Goal: Navigation & Orientation: Find specific page/section

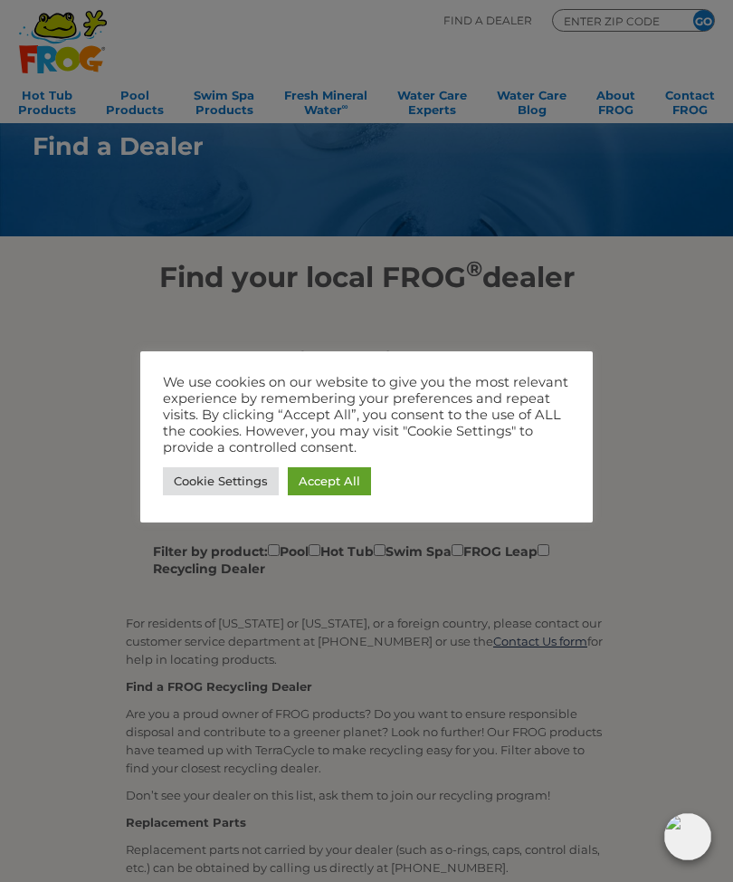
click at [335, 483] on link "Accept All" at bounding box center [329, 481] width 83 height 28
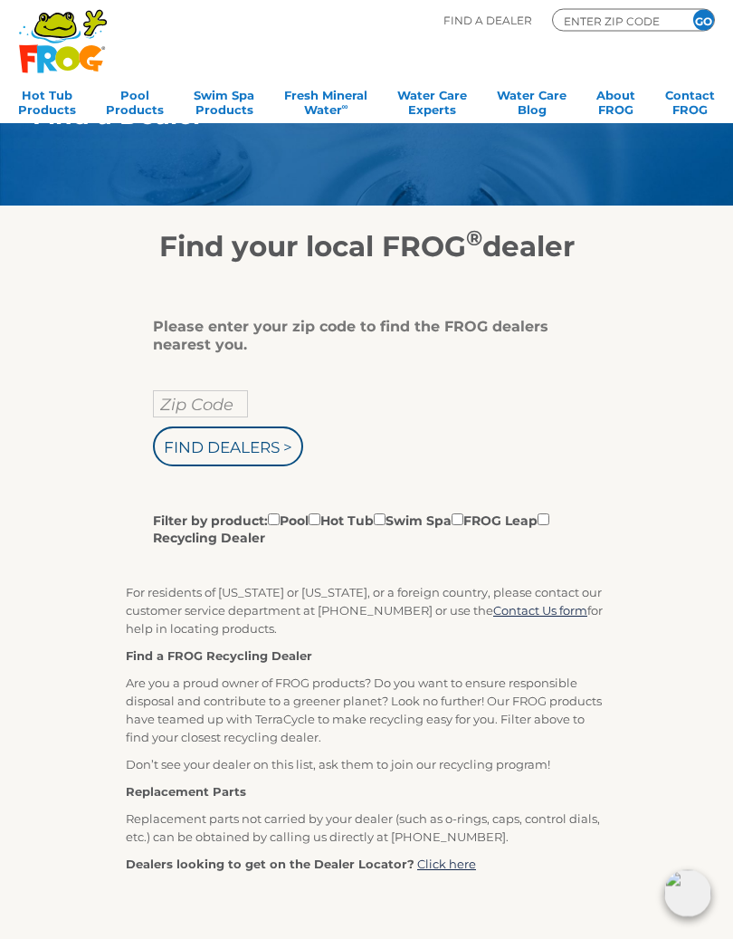
scroll to position [32, 0]
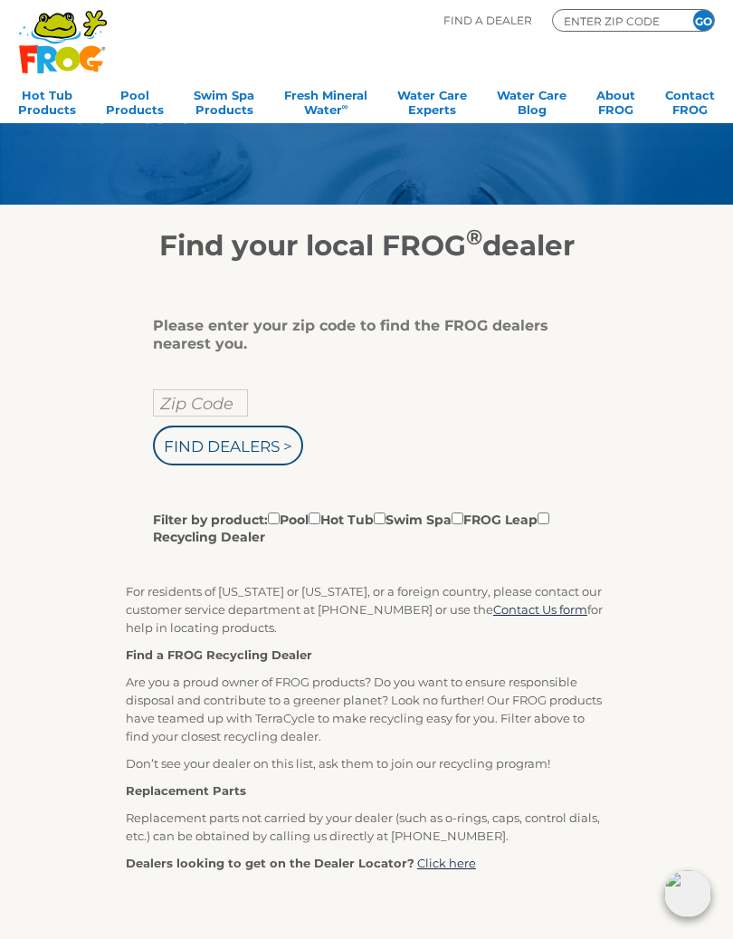
click at [215, 406] on input "Zip Code" at bounding box center [200, 402] width 95 height 27
type input "Zip Code"
click at [211, 406] on input "text" at bounding box center [200, 402] width 95 height 27
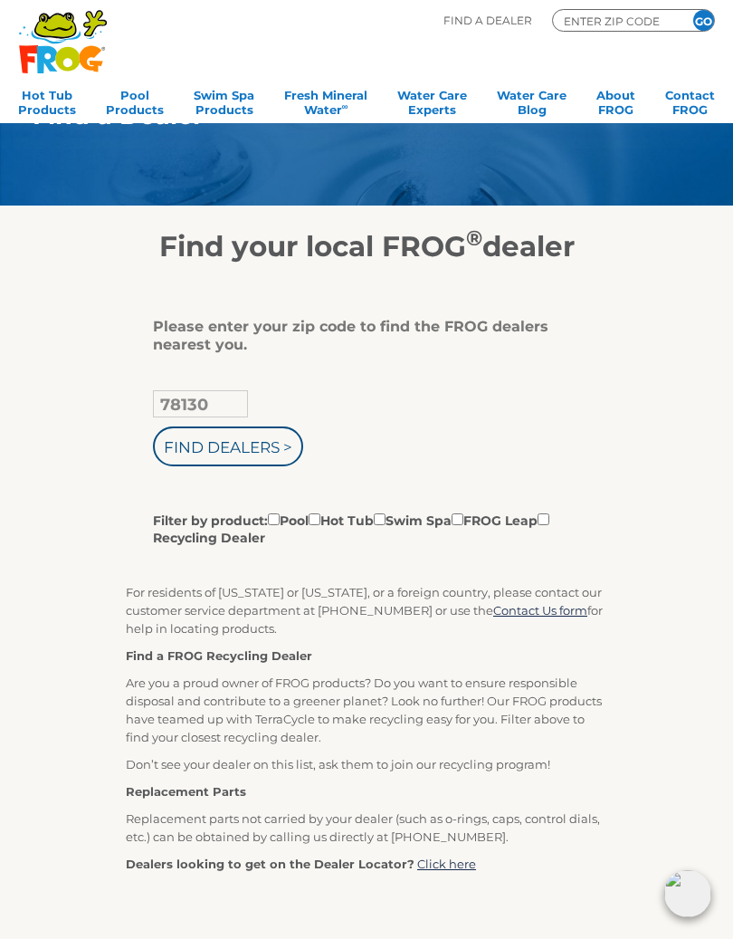
type input "78130"
click at [386, 523] on input "Filter by product: Pool Hot Tub Swim Spa FROG Leap Recycling Dealer" at bounding box center [380, 519] width 12 height 12
checkbox input "true"
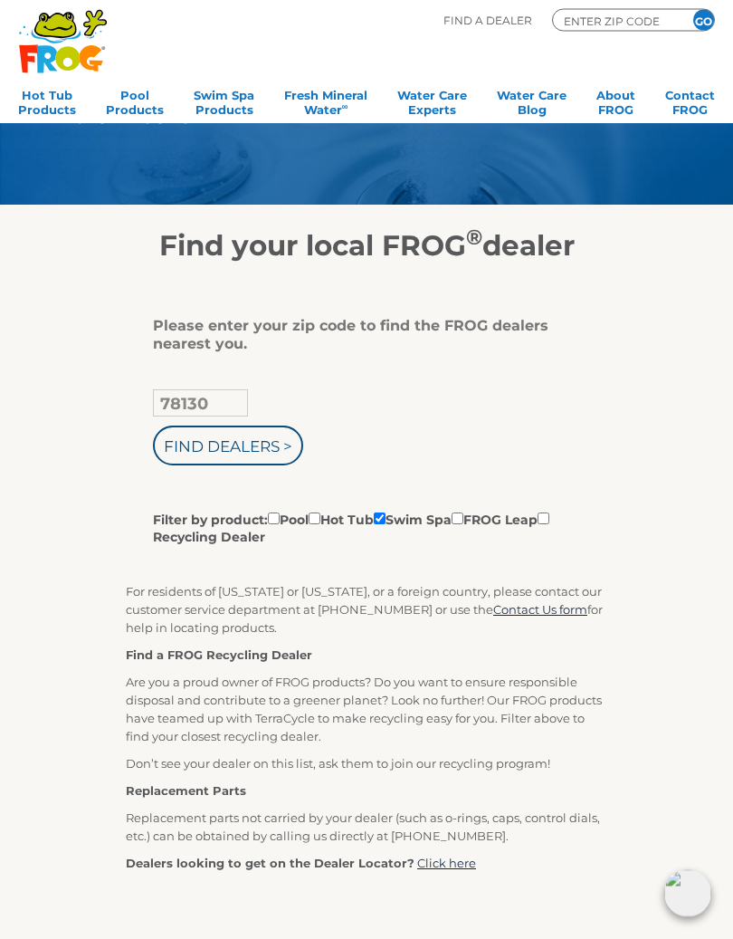
click at [320, 525] on input "Filter by product: Pool Hot Tub Swim Spa FROG Leap Recycling Dealer" at bounding box center [315, 519] width 12 height 12
checkbox input "true"
click at [279, 525] on input "Filter by product: Pool Hot Tub Swim Spa FROG Leap Recycling Dealer" at bounding box center [274, 519] width 12 height 12
checkbox input "true"
click at [266, 444] on input "Find Dealers >" at bounding box center [228, 446] width 150 height 40
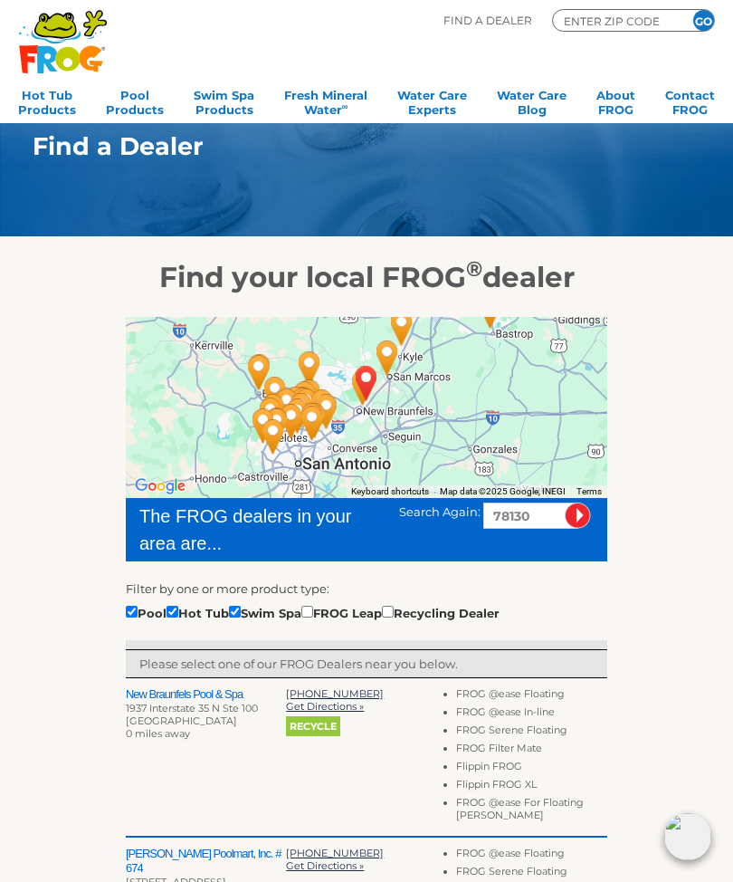
click at [63, 46] on icon ".st130{clip-path:url(#SVGID_2_);fill-rule:evenodd;clip-rule:evenodd;fill:#C3CC0…" at bounding box center [63, 41] width 90 height 65
click at [49, 43] on icon ".st130{clip-path:url(#SVGID_2_);fill-rule:evenodd;clip-rule:evenodd;fill:#C3CC0…" at bounding box center [63, 41] width 90 height 65
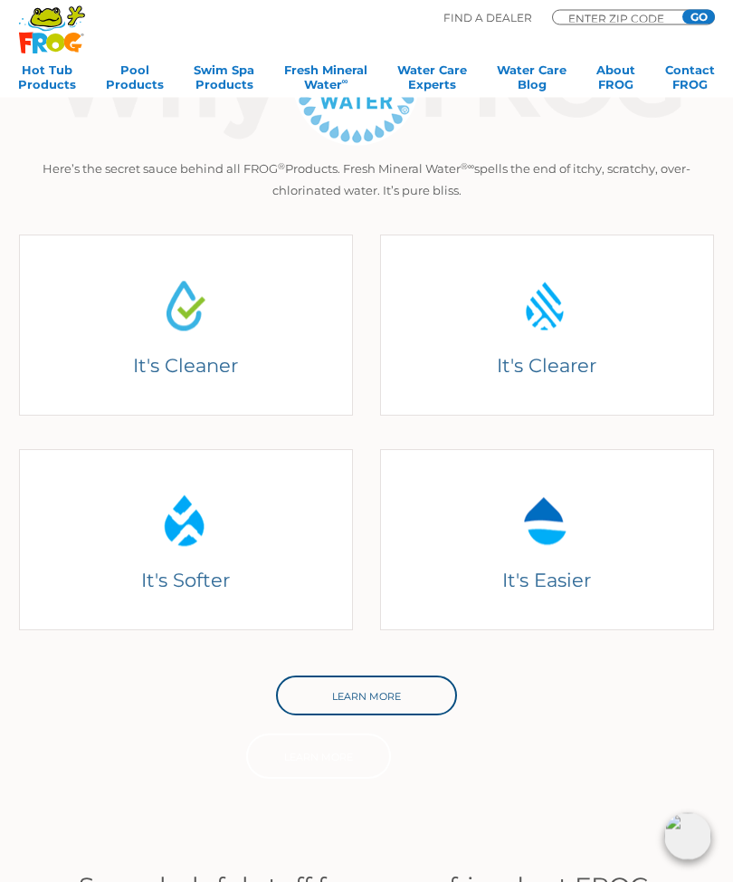
scroll to position [416, 0]
